Goal: Information Seeking & Learning: Find specific fact

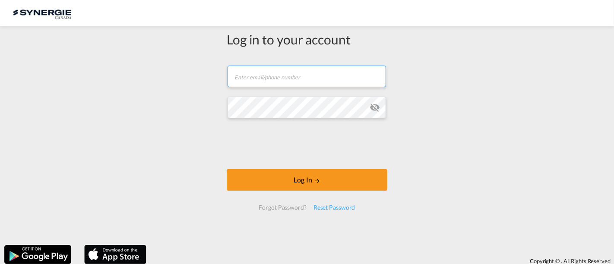
type input "[PERSON_NAME][EMAIL_ADDRESS][DOMAIN_NAME]"
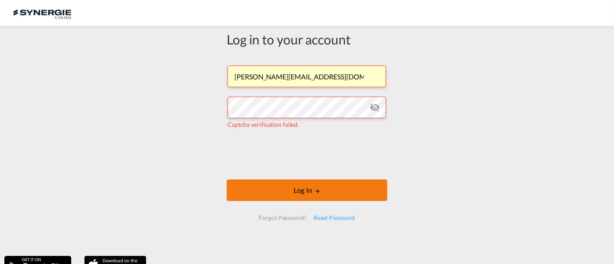
click at [304, 197] on button "Log In" at bounding box center [307, 191] width 161 height 22
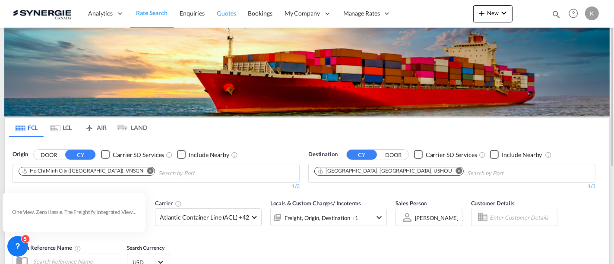
click at [224, 13] on span "Quotes" at bounding box center [226, 13] width 19 height 7
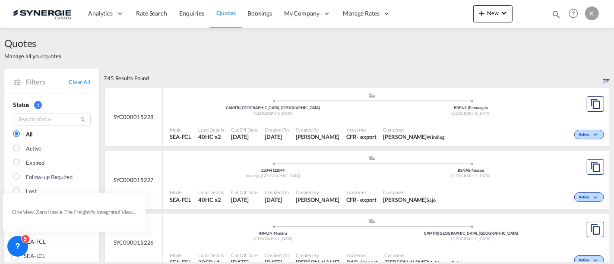
click at [112, 48] on div "Quotes Manage all your quotes" at bounding box center [307, 48] width 606 height 41
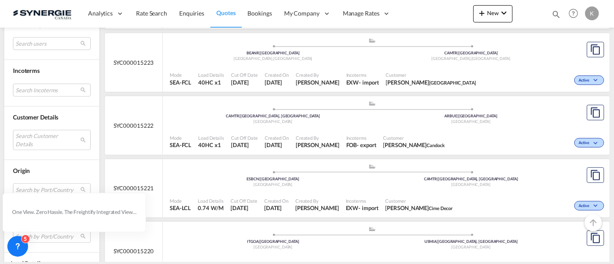
scroll to position [384, 0]
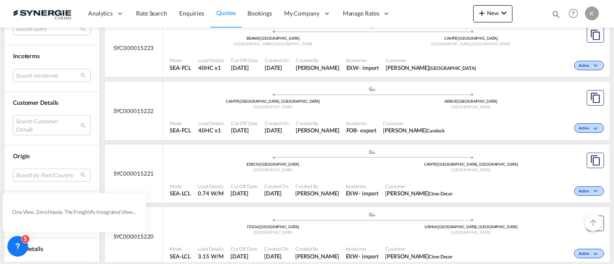
click at [48, 123] on md-select "Search Customer Details user name user nicolas Dorval info@premiumwearparts.com…" at bounding box center [52, 125] width 78 height 20
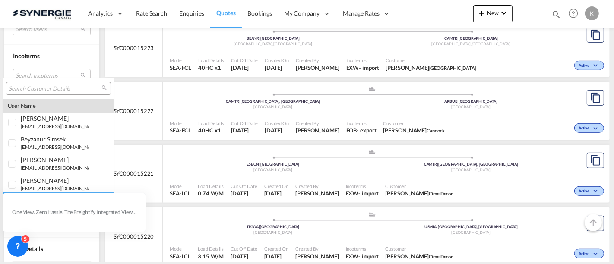
click at [57, 87] on input "search" at bounding box center [55, 89] width 93 height 8
type input "riviana"
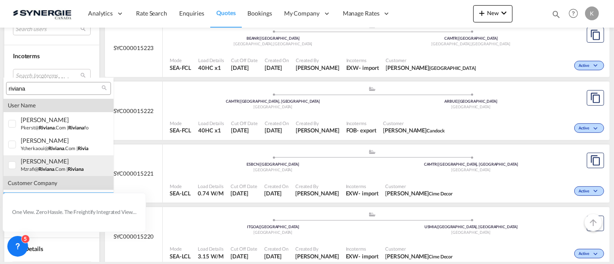
scroll to position [96, 0]
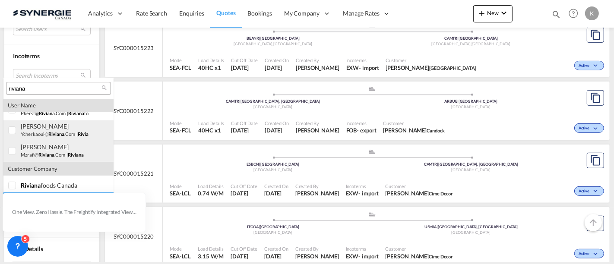
drag, startPoint x: 13, startPoint y: 130, endPoint x: 16, endPoint y: 147, distance: 18.1
click at [13, 130] on div at bounding box center [12, 131] width 9 height 9
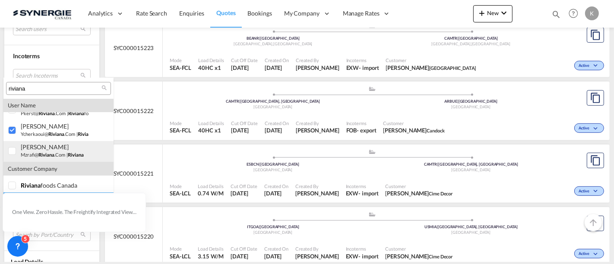
click at [15, 151] on div at bounding box center [12, 151] width 9 height 9
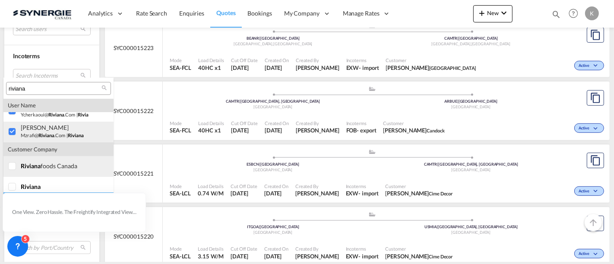
scroll to position [121, 0]
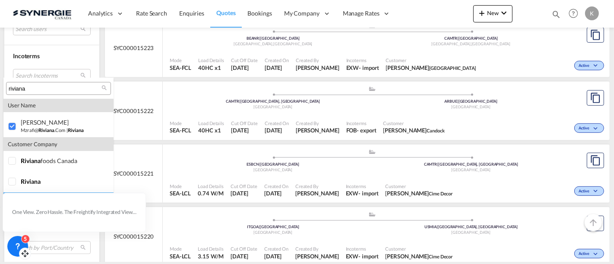
click at [21, 246] on icon at bounding box center [17, 246] width 9 height 9
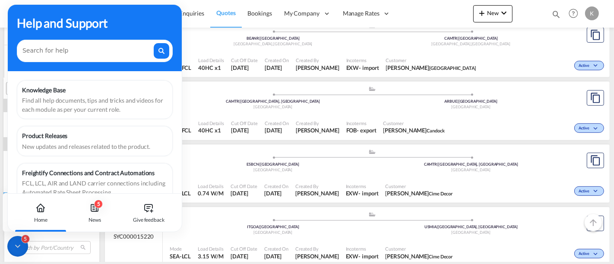
click at [21, 246] on icon at bounding box center [17, 246] width 9 height 9
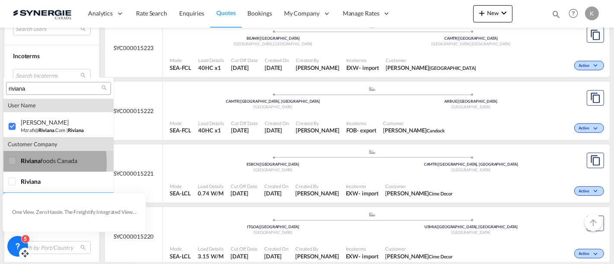
click at [15, 163] on div at bounding box center [12, 161] width 9 height 9
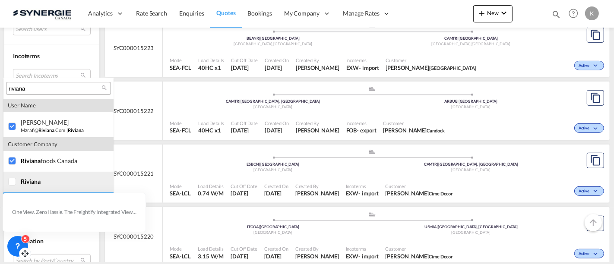
click at [13, 183] on div at bounding box center [12, 182] width 9 height 9
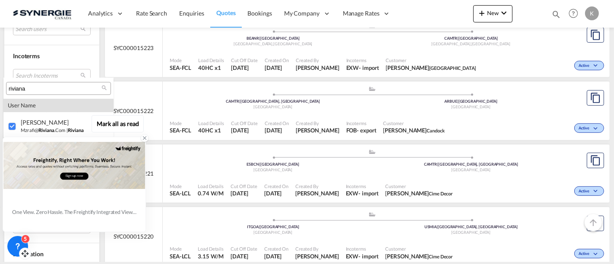
click at [88, 206] on div "One View. Zero Hassle. The Freightify Integrated View embeds Freightify’s featu…" at bounding box center [74, 212] width 124 height 13
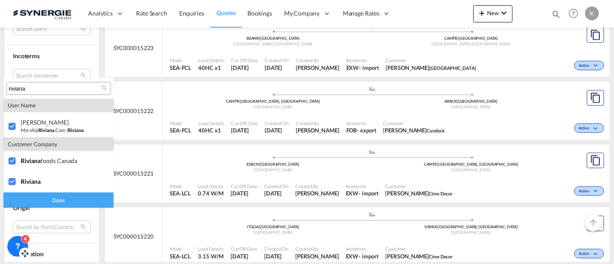
click at [74, 202] on div "Done" at bounding box center [58, 200] width 110 height 15
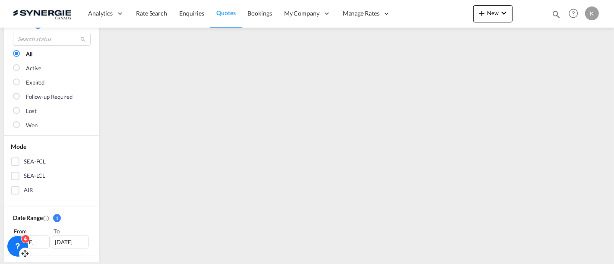
scroll to position [0, 0]
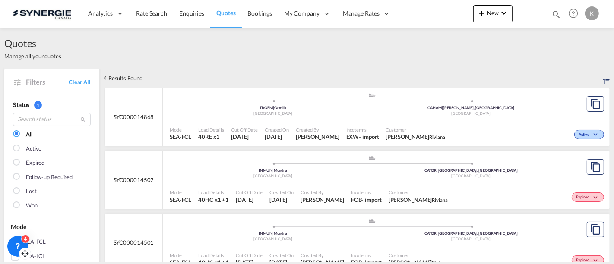
click at [378, 188] on div "Incoterms FOB - import" at bounding box center [367, 197] width 38 height 22
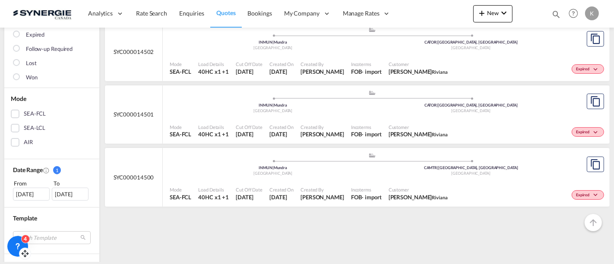
scroll to position [192, 0]
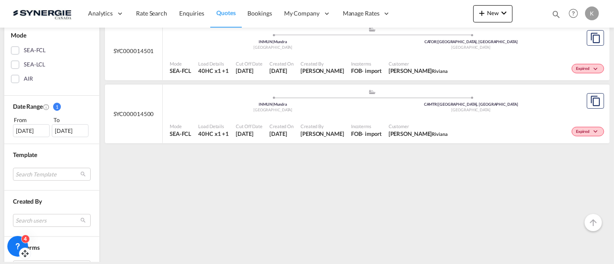
click at [33, 130] on div "03 Sep 2025" at bounding box center [31, 130] width 37 height 13
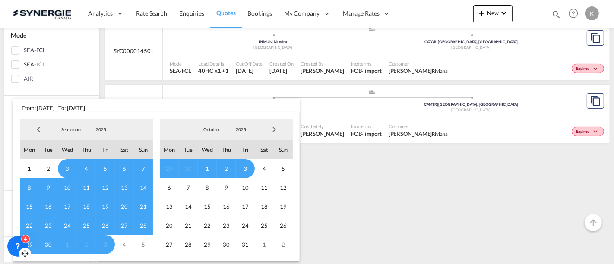
click at [40, 129] on span "Previous Month" at bounding box center [38, 129] width 17 height 17
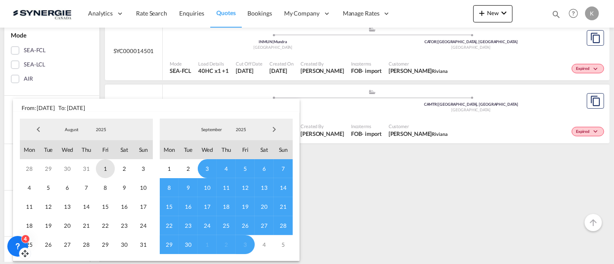
click at [105, 167] on span "1" at bounding box center [105, 168] width 19 height 19
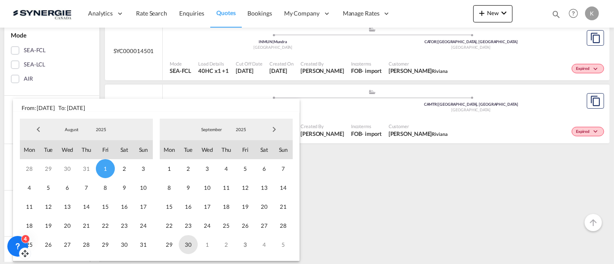
click at [190, 240] on span "30" at bounding box center [188, 244] width 19 height 19
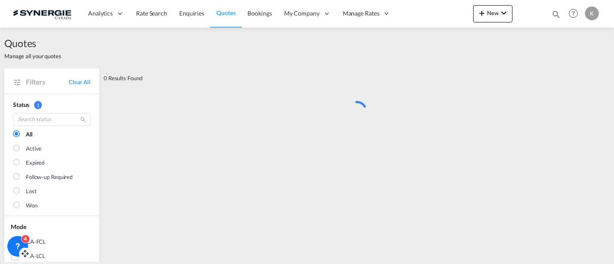
scroll to position [0, 0]
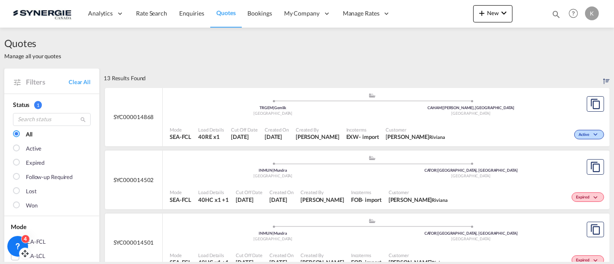
click at [353, 117] on div ".a{fill:#aaa8ad;} .a{fill:#aaa8ad;} TRGEM | Gemlik Turkey CAHAM | Hamilton, ON …" at bounding box center [372, 105] width 405 height 26
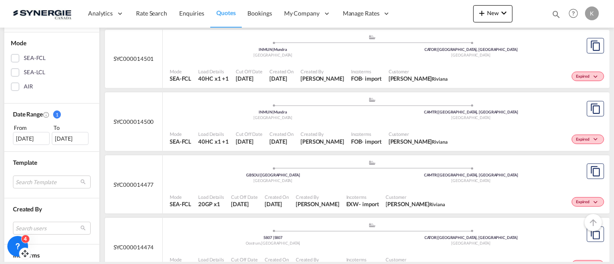
scroll to position [240, 0]
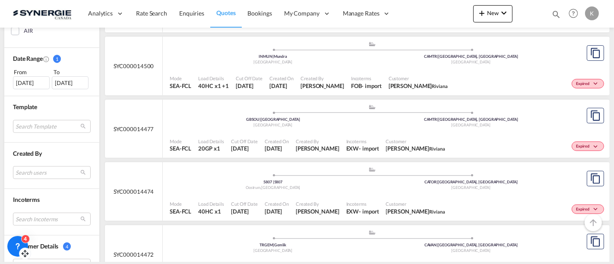
click at [296, 130] on div ".a{fill:#aaa8ad;} .a{fill:#aaa8ad;} GBSOU | Southampton United Kingdom CAMTR | …" at bounding box center [372, 118] width 405 height 28
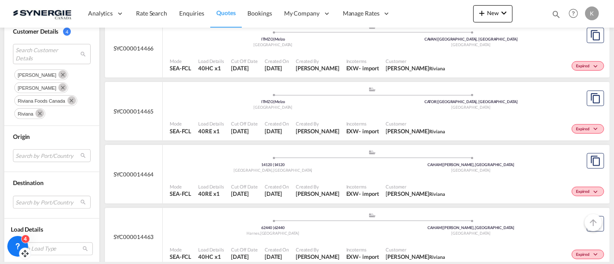
scroll to position [643, 0]
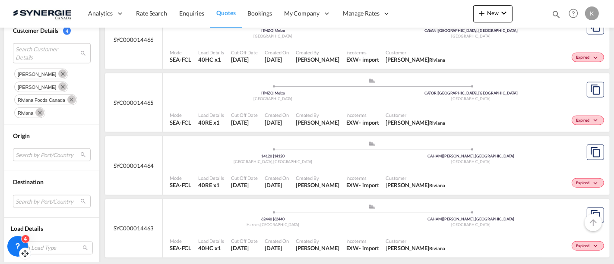
click at [311, 112] on span "Created By" at bounding box center [318, 115] width 44 height 6
click at [323, 238] on span "Created By" at bounding box center [318, 241] width 44 height 6
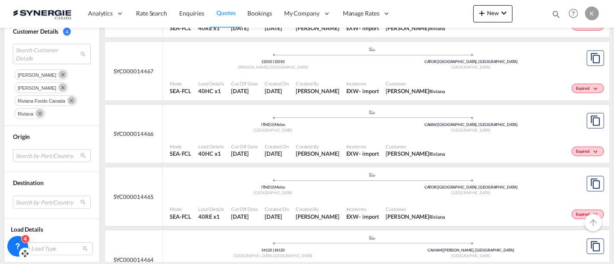
scroll to position [547, 0]
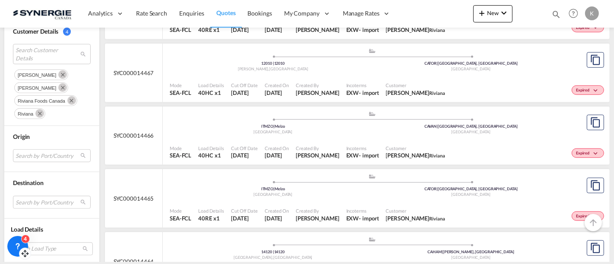
click at [313, 152] on span "[PERSON_NAME]" at bounding box center [318, 156] width 44 height 8
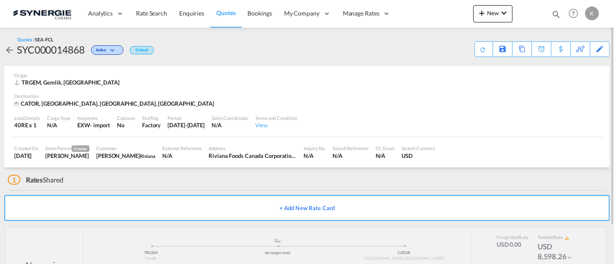
scroll to position [45, 0]
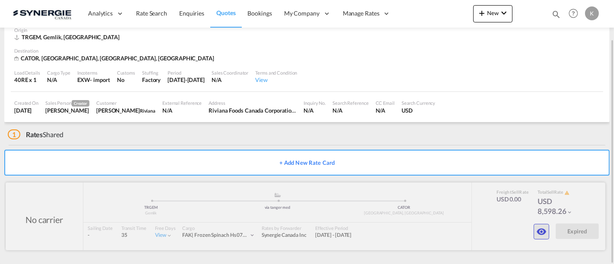
click at [543, 232] on md-icon "icon-eye" at bounding box center [542, 232] width 10 height 10
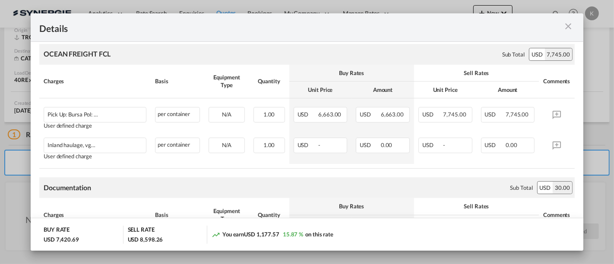
scroll to position [192, 0]
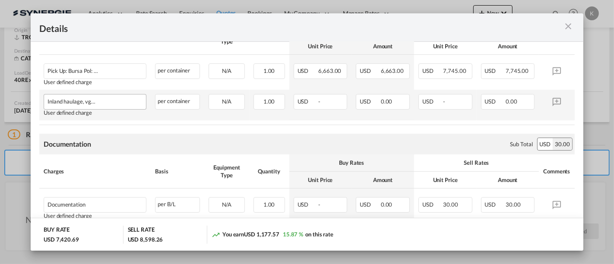
click at [79, 110] on div "User defined charge" at bounding box center [95, 113] width 103 height 6
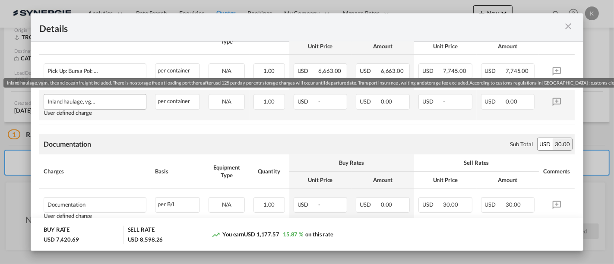
click at [78, 99] on div "Inland haulage, vgm , thc and ocean freight included. There is no storage free …" at bounding box center [83, 100] width 71 height 10
click at [100, 100] on span "Inland haulage, vgm , thc and ocean freight included. There is no storage free …" at bounding box center [100, 101] width 2 height 6
click at [81, 100] on div "Inland haulage, vgm , thc and ocean freight included. There is no storage free …" at bounding box center [83, 100] width 71 height 10
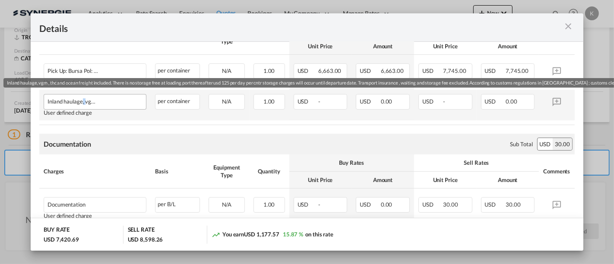
click at [81, 100] on div "Inland haulage, vgm , thc and ocean freight included. There is no storage free …" at bounding box center [83, 100] width 71 height 10
copy span "Inland haulage, vgm , thc and ocean freight included. There is no storage free …"
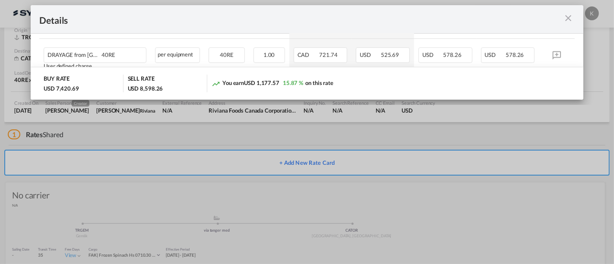
scroll to position [432, 0]
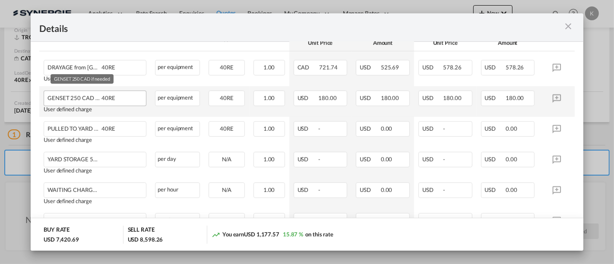
click at [75, 95] on div "GENSET 250 CAD if needed 40RE" at bounding box center [83, 96] width 71 height 10
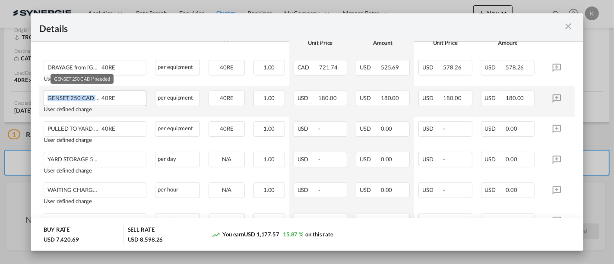
click at [75, 95] on div "GENSET 250 CAD if needed 40RE" at bounding box center [83, 96] width 71 height 10
copy span "GENSET 250 CAD if needed"
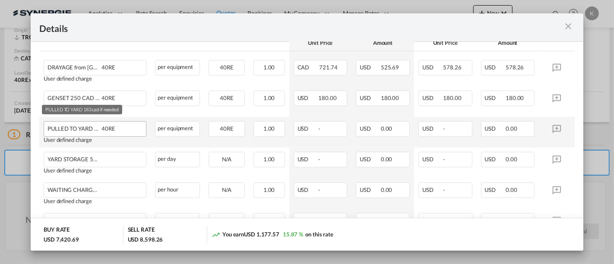
click at [69, 125] on div "PULLED TO YARD 183 cad if needed 40RE" at bounding box center [83, 127] width 71 height 10
click at [69, 127] on div "PULLED TO YARD 183 cad if needed 40RE" at bounding box center [83, 127] width 71 height 10
copy span "PULLED TO YARD 183 cad if needed"
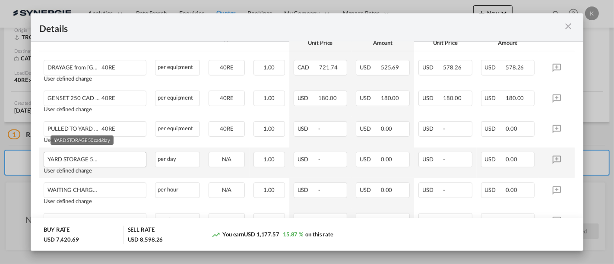
click at [76, 154] on div "YARD STORAGE 50 cad/day" at bounding box center [83, 157] width 71 height 10
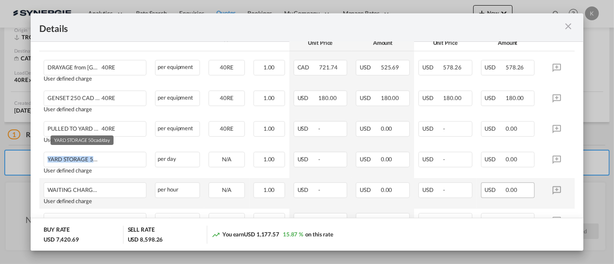
copy span "YARD STORAGE 50 cad/day"
click at [87, 194] on div "WAITING CHARGES 65 CAD / Hour" at bounding box center [95, 189] width 102 height 13
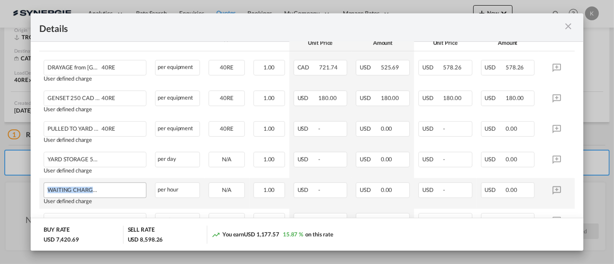
click at [87, 194] on div "WAITING CHARGES 65 CAD / Hour" at bounding box center [95, 189] width 102 height 13
copy span "WAITING CHARGES 65 CAD / Hour"
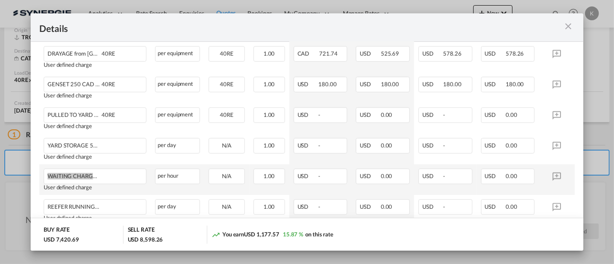
scroll to position [480, 0]
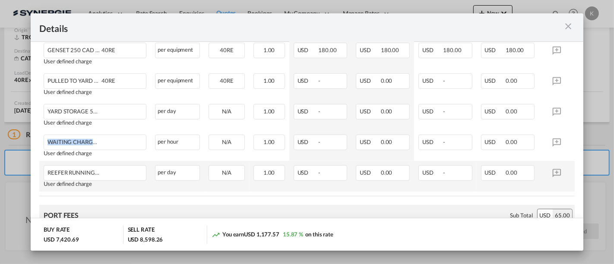
click at [82, 181] on div "User defined charge" at bounding box center [95, 184] width 103 height 6
click at [82, 176] on div "REEFER RUNNING AT YARD 100 CAD/day" at bounding box center [95, 172] width 102 height 13
copy span "REEFER RUNNING AT YARD 100 CAD/day"
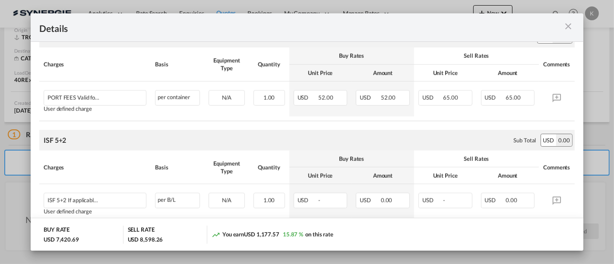
scroll to position [768, 0]
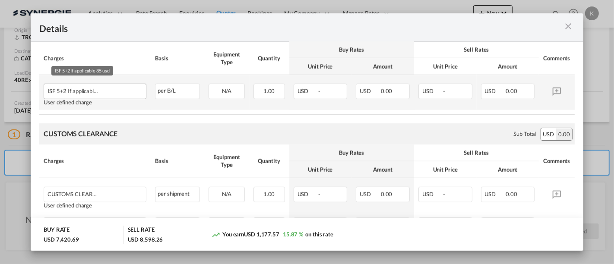
click at [70, 90] on div "ISF 5+2 If applicable 85 usd" at bounding box center [83, 89] width 71 height 10
copy span "ISF 5+2 If applicable 85 usd"
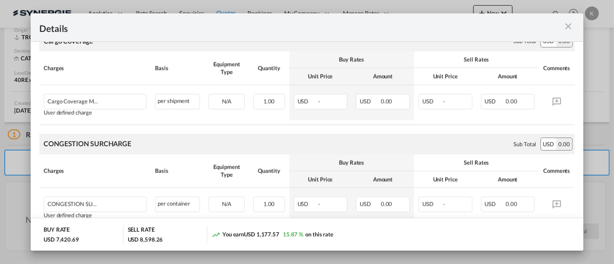
scroll to position [1080, 0]
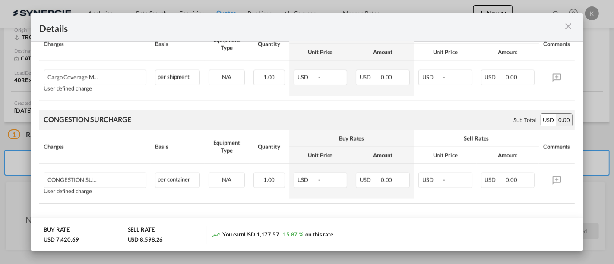
click at [567, 25] on md-icon "icon-close m-3 fg-AAA8AD cursor" at bounding box center [568, 26] width 10 height 10
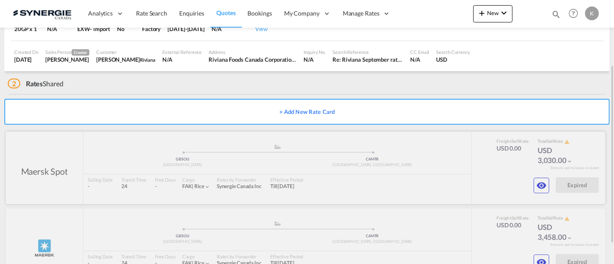
scroll to position [126, 0]
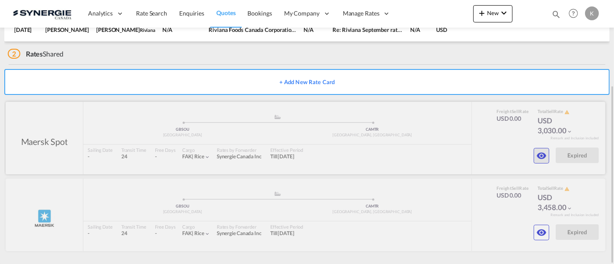
click at [543, 156] on md-icon "icon-eye" at bounding box center [542, 156] width 10 height 10
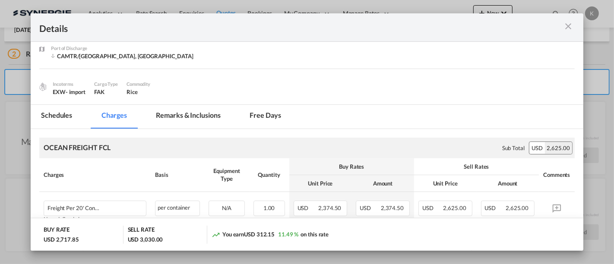
scroll to position [144, 0]
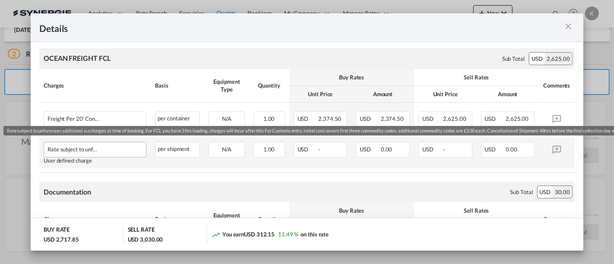
click at [86, 150] on div "Rate subject to unforeseen additional surcharges at time of booking. For FCL yo…" at bounding box center [83, 148] width 71 height 10
copy span "Rate subject to unforeseen additional surcharges at time of booking. For FCL yo…"
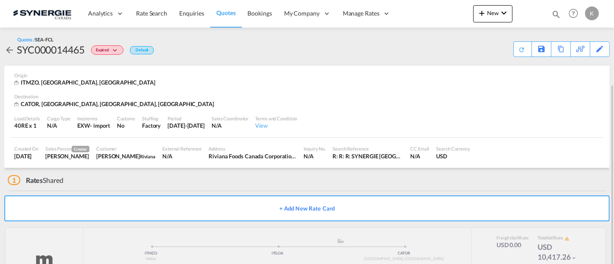
scroll to position [45, 0]
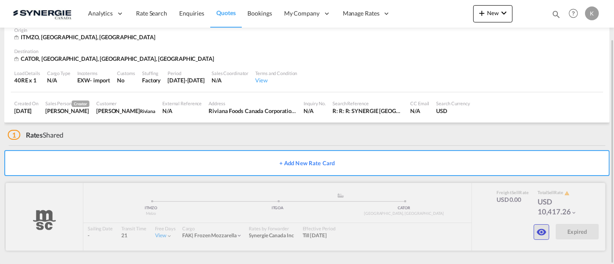
click at [544, 232] on md-icon "icon-eye" at bounding box center [542, 232] width 10 height 10
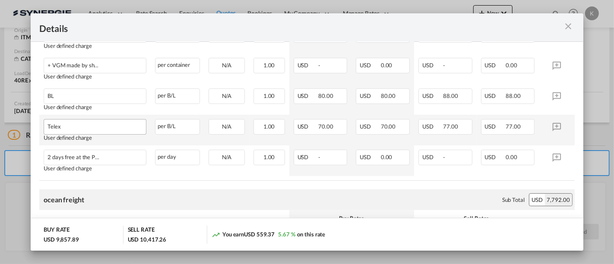
scroll to position [240, 0]
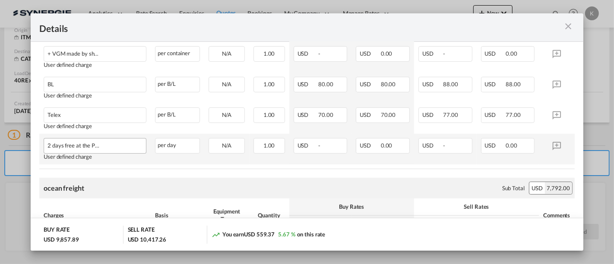
click at [70, 149] on div "2 days free at the POL, then 88 usd/day" at bounding box center [95, 145] width 102 height 13
copy span "2 days free at the POL, then 88 usd/day"
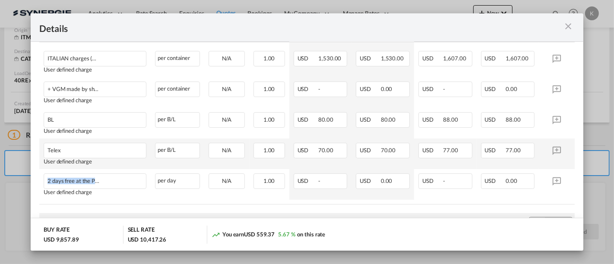
scroll to position [192, 0]
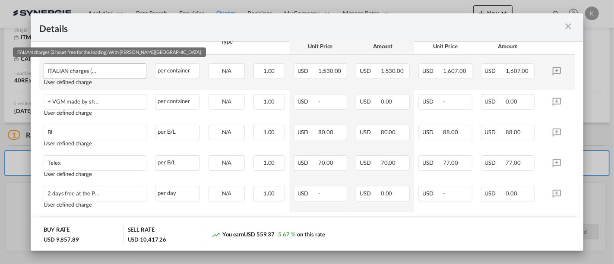
click at [81, 68] on div "ITALIAN charges (2 hours free for the loading) With POL Genova :" at bounding box center [83, 69] width 71 height 10
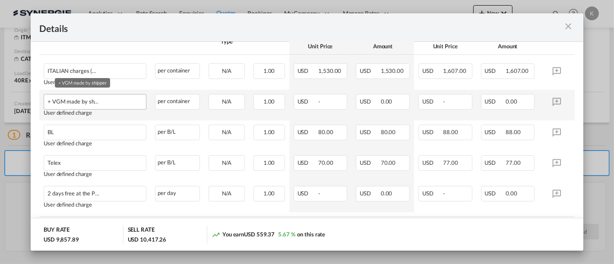
click at [69, 98] on div "+ VGM made by shipper" at bounding box center [83, 100] width 71 height 10
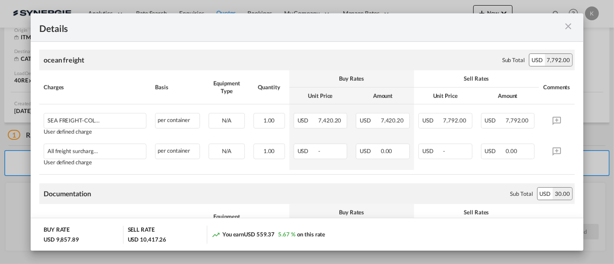
scroll to position [384, 0]
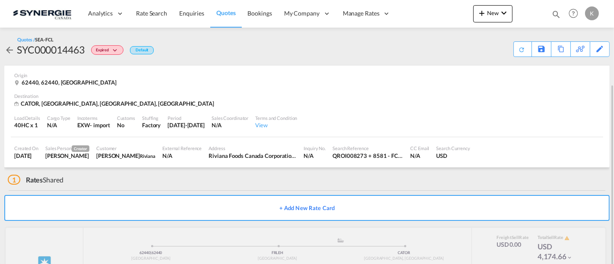
scroll to position [45, 0]
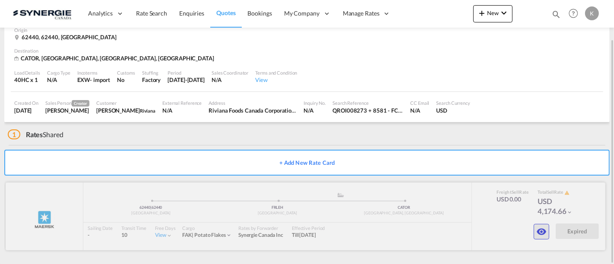
click at [540, 231] on md-icon "icon-eye" at bounding box center [542, 232] width 10 height 10
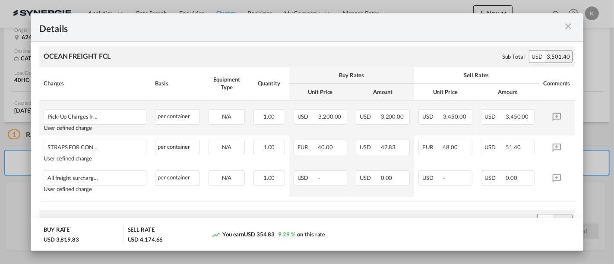
scroll to position [192, 0]
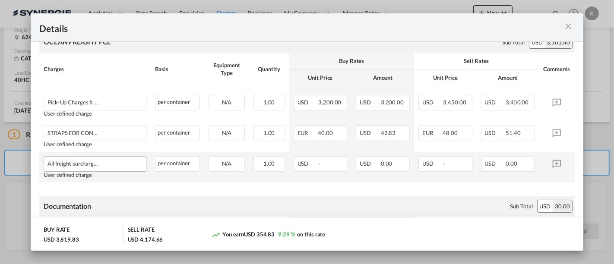
click at [70, 166] on div "All freight surcharges are v.a.t.o.s (valid at time of shipping) Rates based on…" at bounding box center [95, 163] width 102 height 13
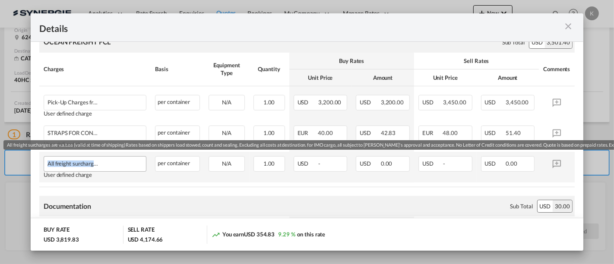
copy span "All freight surcharges are v.a.t.o.s (valid at time of shipping) Rates based on…"
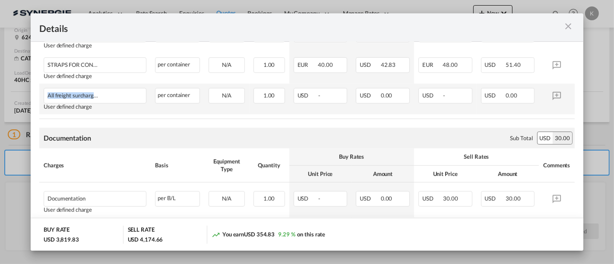
scroll to position [288, 0]
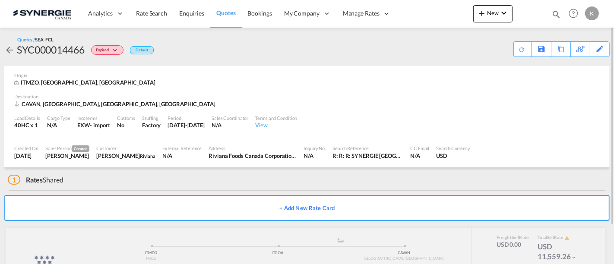
scroll to position [45, 0]
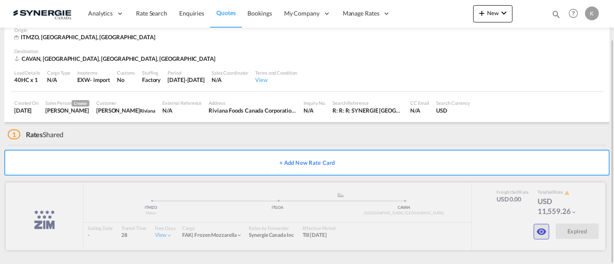
click at [540, 229] on md-icon "icon-eye" at bounding box center [542, 232] width 10 height 10
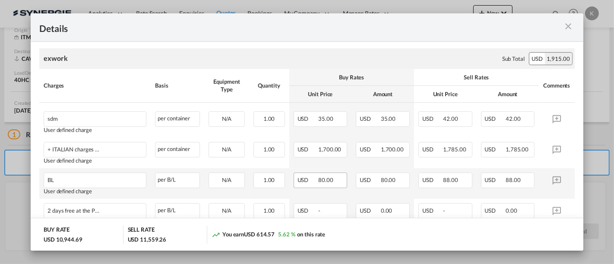
scroll to position [192, 0]
